Goal: Information Seeking & Learning: Learn about a topic

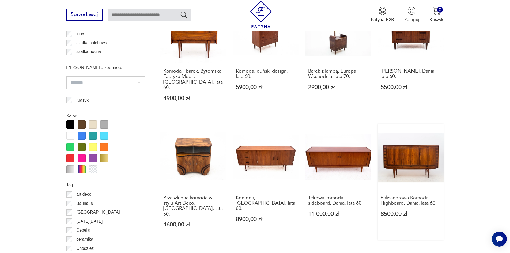
scroll to position [610, 0]
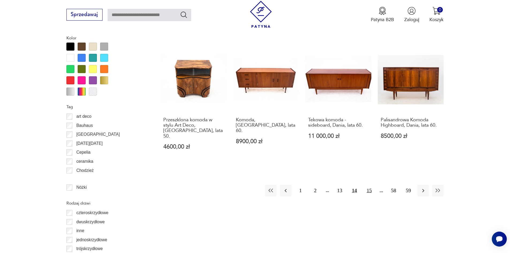
click at [370, 185] on button "15" at bounding box center [369, 191] width 12 height 12
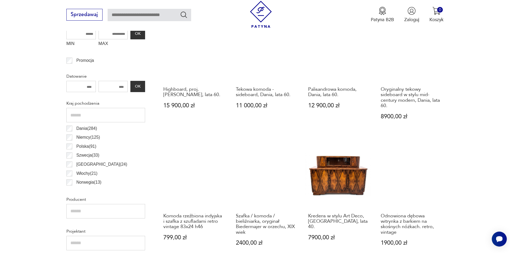
scroll to position [262, 0]
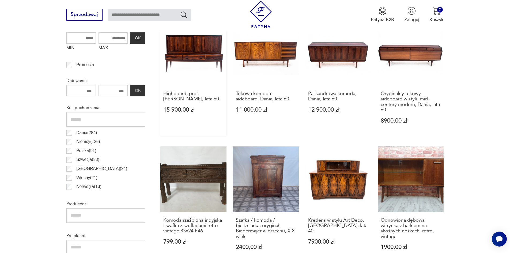
click at [187, 47] on link "Highboard, proj. [PERSON_NAME], lata 60. 15 900,00 zł" at bounding box center [193, 78] width 66 height 116
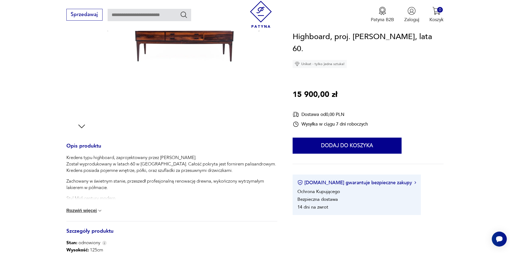
scroll to position [54, 0]
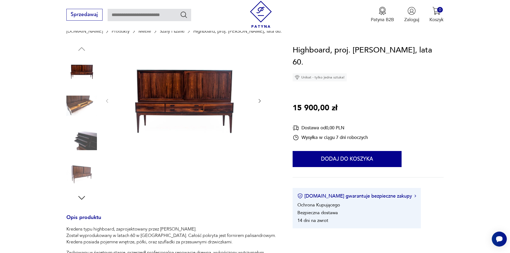
click at [261, 101] on icon "button" at bounding box center [259, 100] width 5 height 5
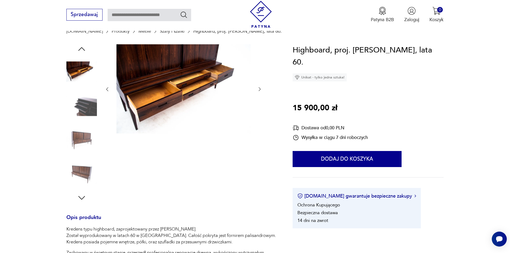
click at [258, 88] on icon "button" at bounding box center [259, 88] width 5 height 5
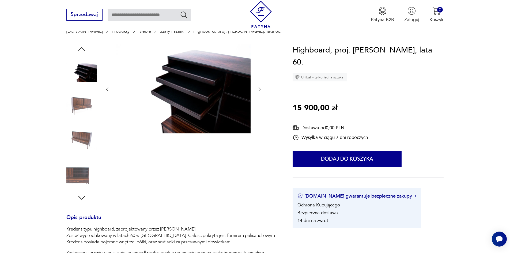
click at [259, 89] on icon "button" at bounding box center [259, 88] width 5 height 5
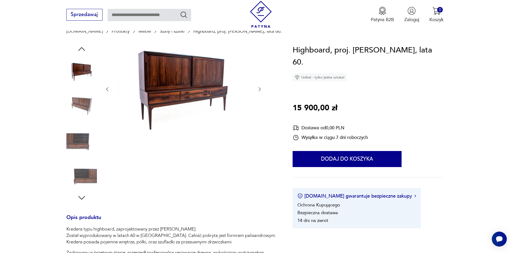
click at [259, 89] on icon "button" at bounding box center [259, 88] width 5 height 5
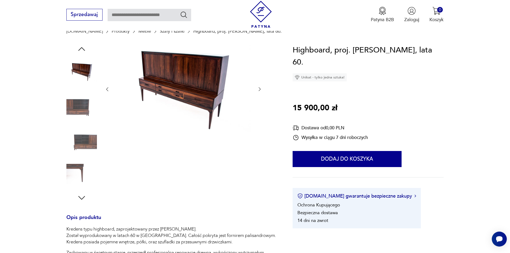
click at [259, 89] on icon "button" at bounding box center [259, 88] width 5 height 5
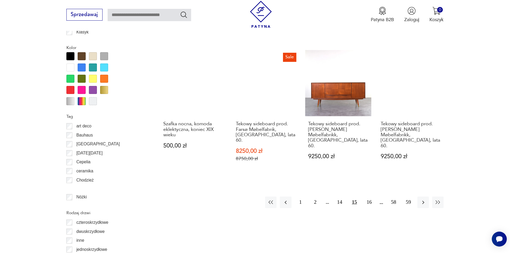
scroll to position [610, 0]
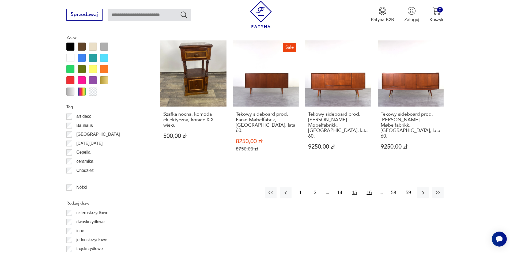
click at [370, 187] on button "16" at bounding box center [369, 193] width 12 height 12
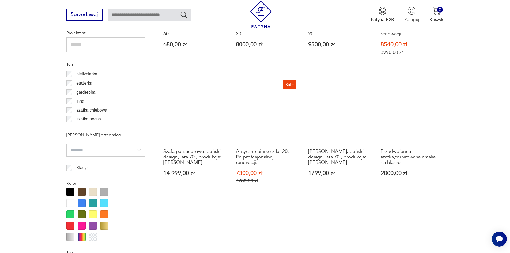
scroll to position [529, 0]
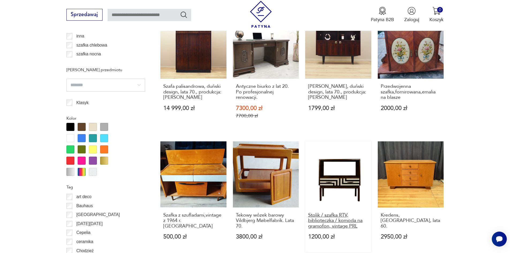
click at [324, 214] on h3 "Stolik / szafka RTV, biblioteczka / komoda na gramofon, vintage PRL" at bounding box center [338, 221] width 60 height 16
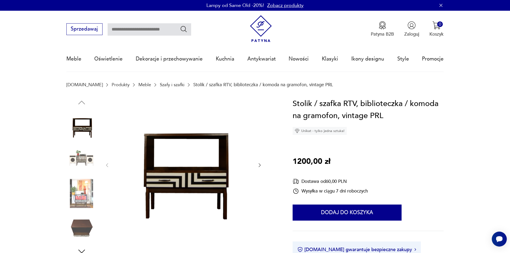
click at [85, 161] on img at bounding box center [81, 159] width 31 height 31
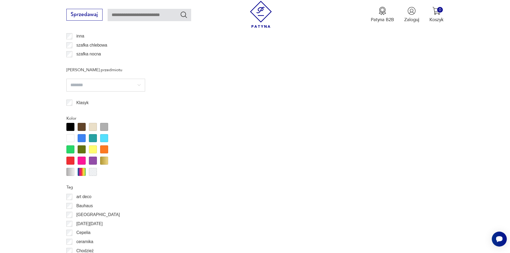
scroll to position [589, 0]
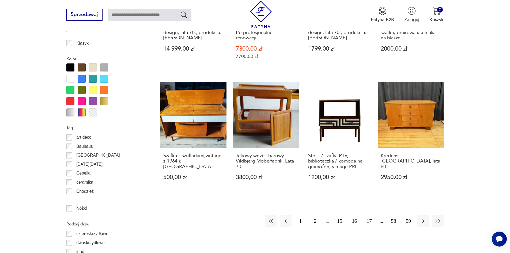
click at [370, 215] on button "17" at bounding box center [369, 221] width 12 height 12
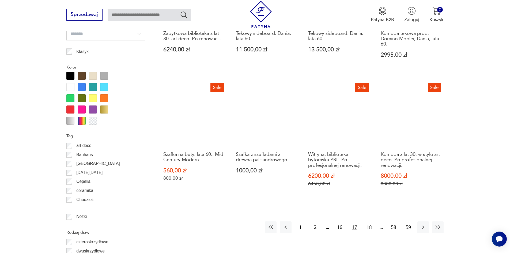
scroll to position [717, 0]
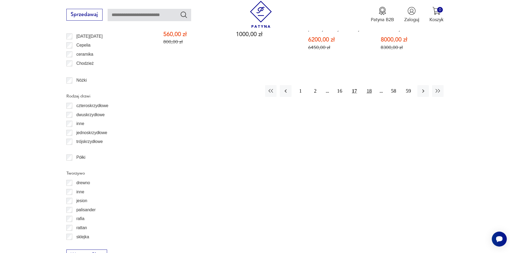
click at [370, 86] on button "18" at bounding box center [369, 91] width 12 height 12
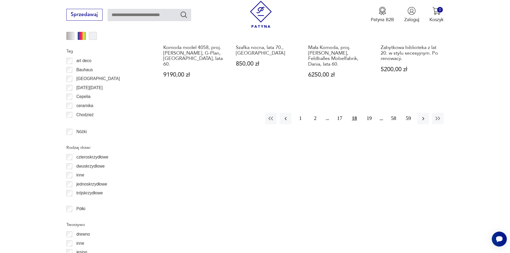
scroll to position [663, 0]
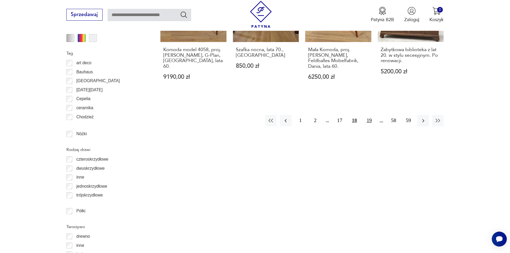
click at [370, 115] on button "19" at bounding box center [369, 121] width 12 height 12
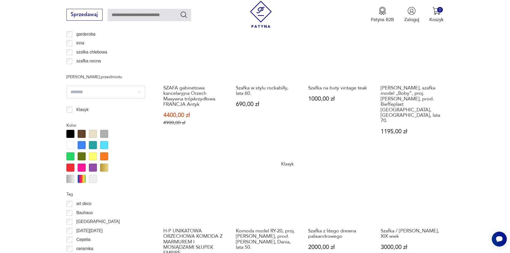
scroll to position [610, 0]
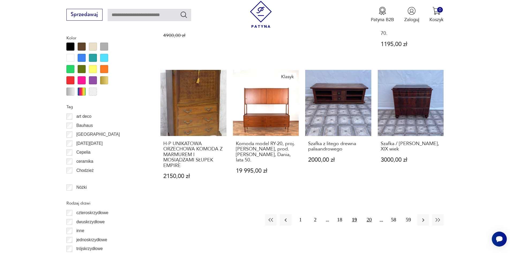
click at [368, 214] on button "20" at bounding box center [369, 220] width 12 height 12
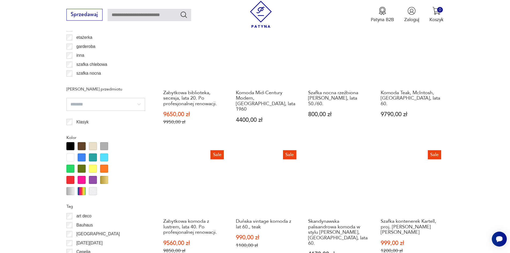
scroll to position [583, 0]
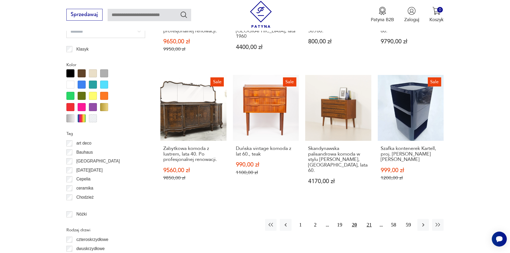
click at [370, 219] on button "21" at bounding box center [369, 225] width 12 height 12
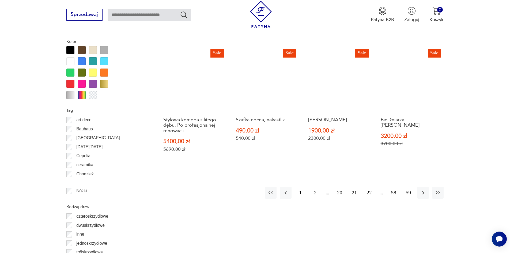
scroll to position [610, 0]
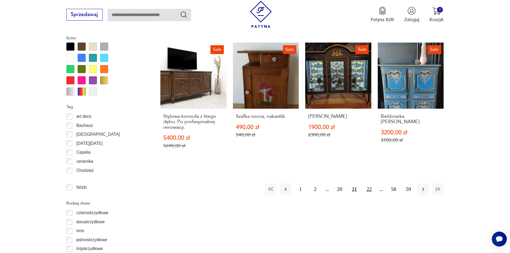
click at [368, 190] on button "22" at bounding box center [369, 189] width 12 height 12
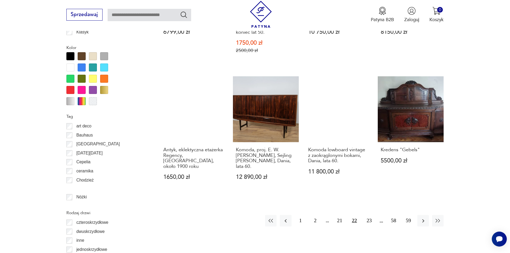
scroll to position [610, 0]
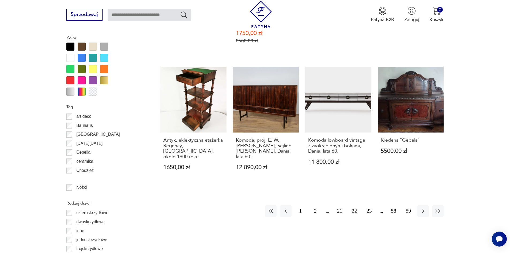
click at [370, 205] on button "23" at bounding box center [369, 211] width 12 height 12
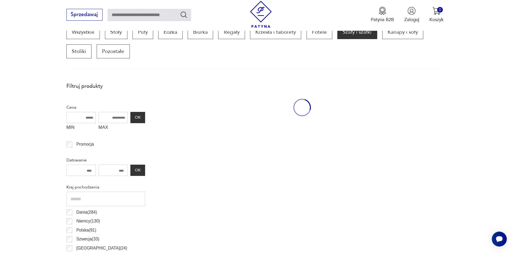
scroll to position [181, 0]
